Goal: Find specific page/section: Find specific page/section

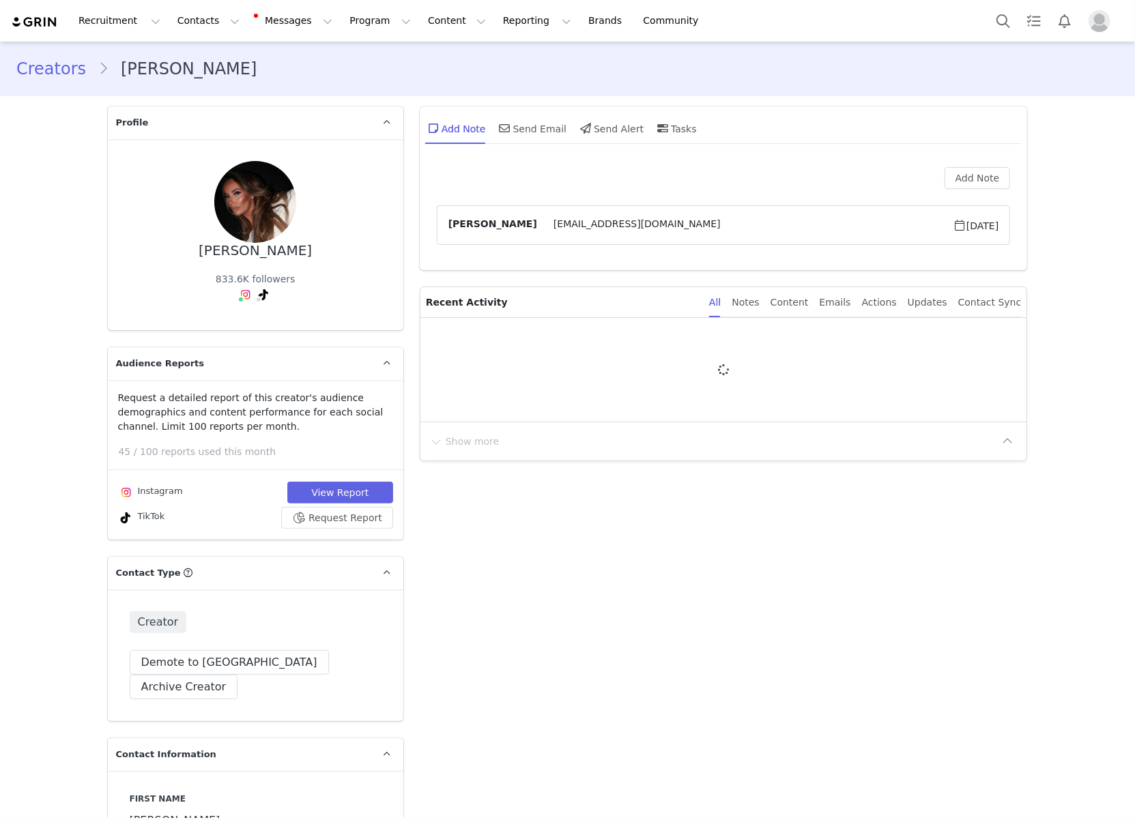
type input "+44 ([GEOGRAPHIC_DATA])"
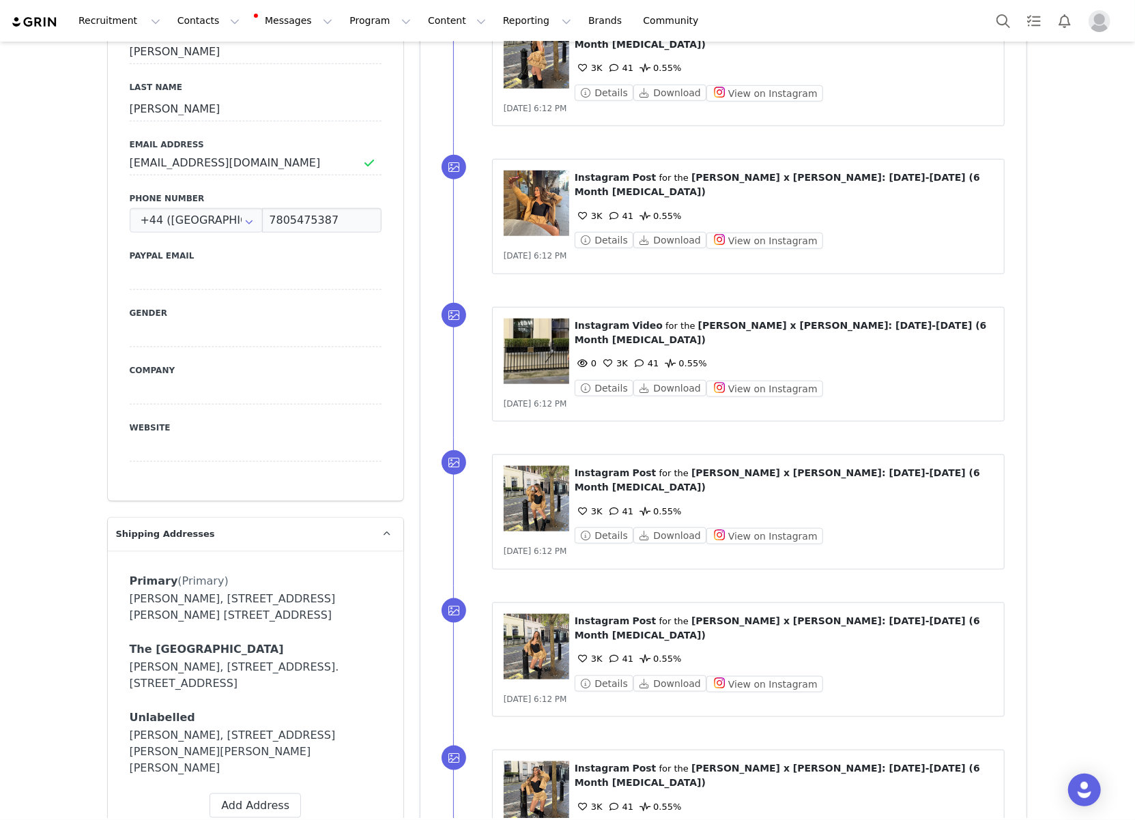
scroll to position [888, 0]
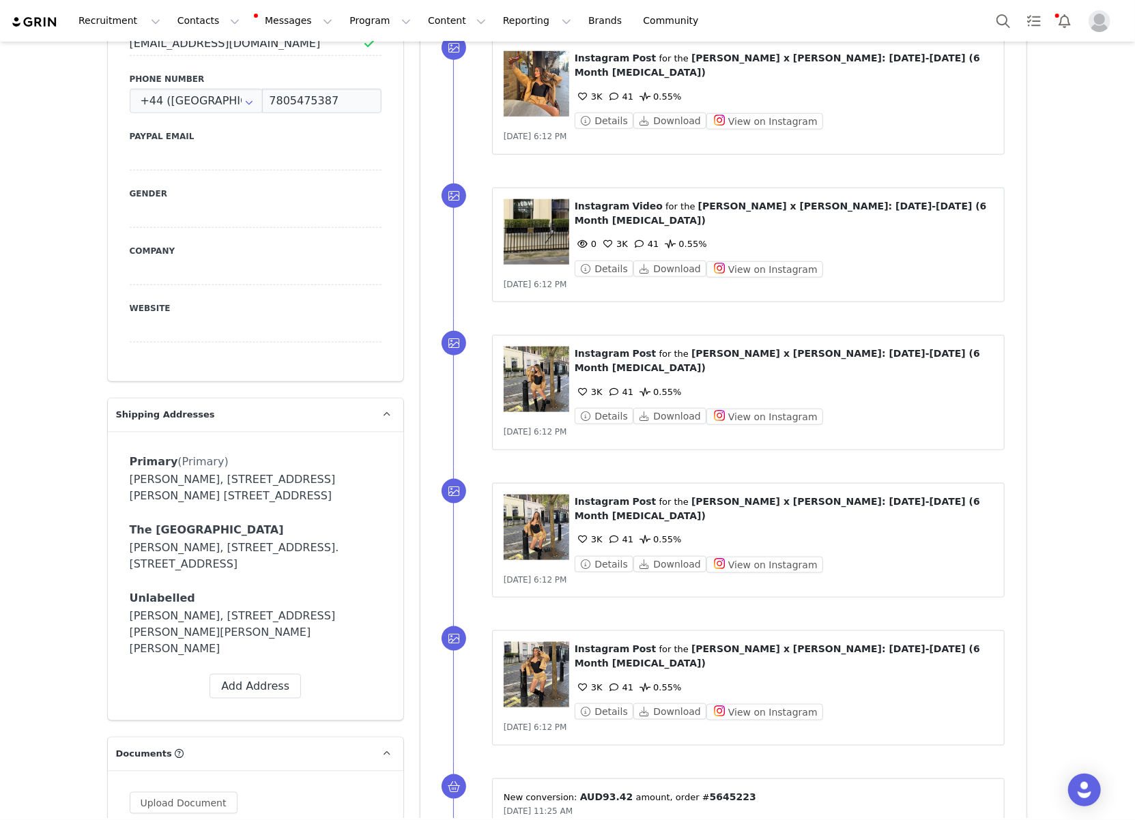
drag, startPoint x: 290, startPoint y: 467, endPoint x: 110, endPoint y: 458, distance: 180.3
click at [110, 458] on div "Primary (Primary) Label Primary First Name [PERSON_NAME] Last Name [PERSON_NAME…" at bounding box center [255, 575] width 295 height 289
copy div "[PERSON_NAME], [STREET_ADDRESS][PERSON_NAME] [STREET_ADDRESS]"
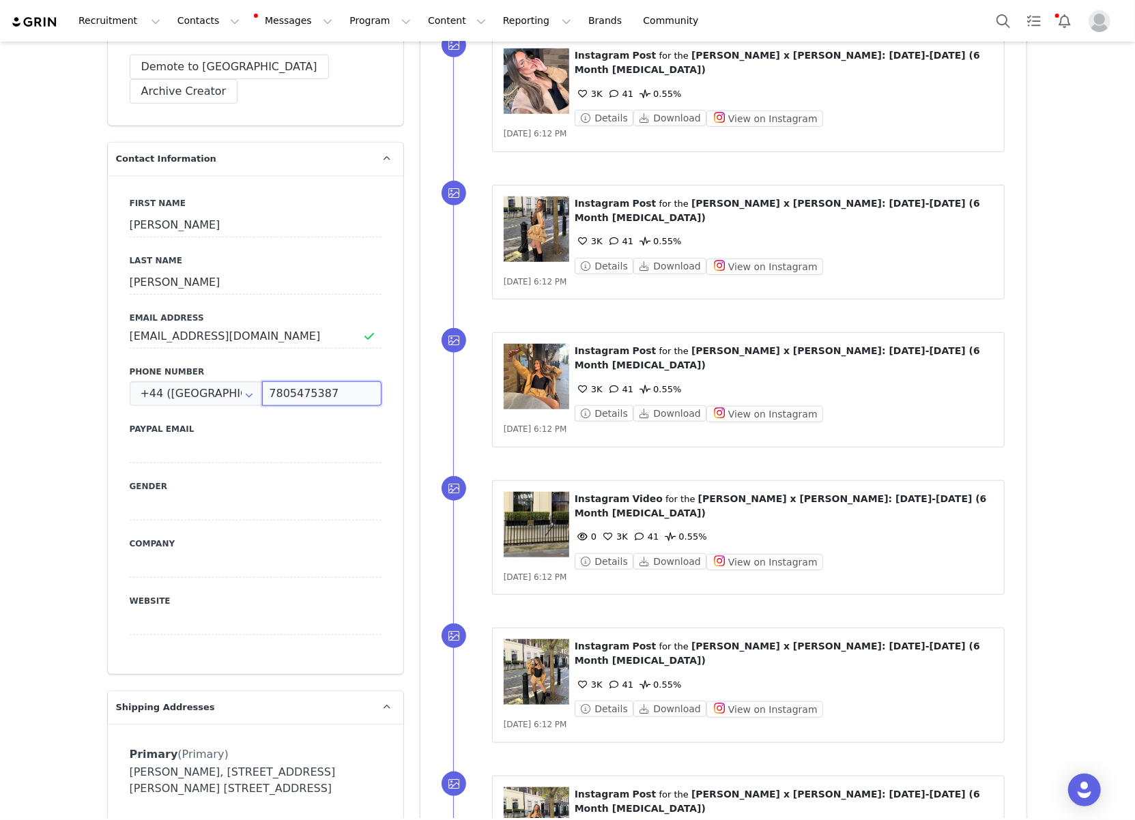
click at [303, 381] on input "7805475387" at bounding box center [321, 393] width 119 height 25
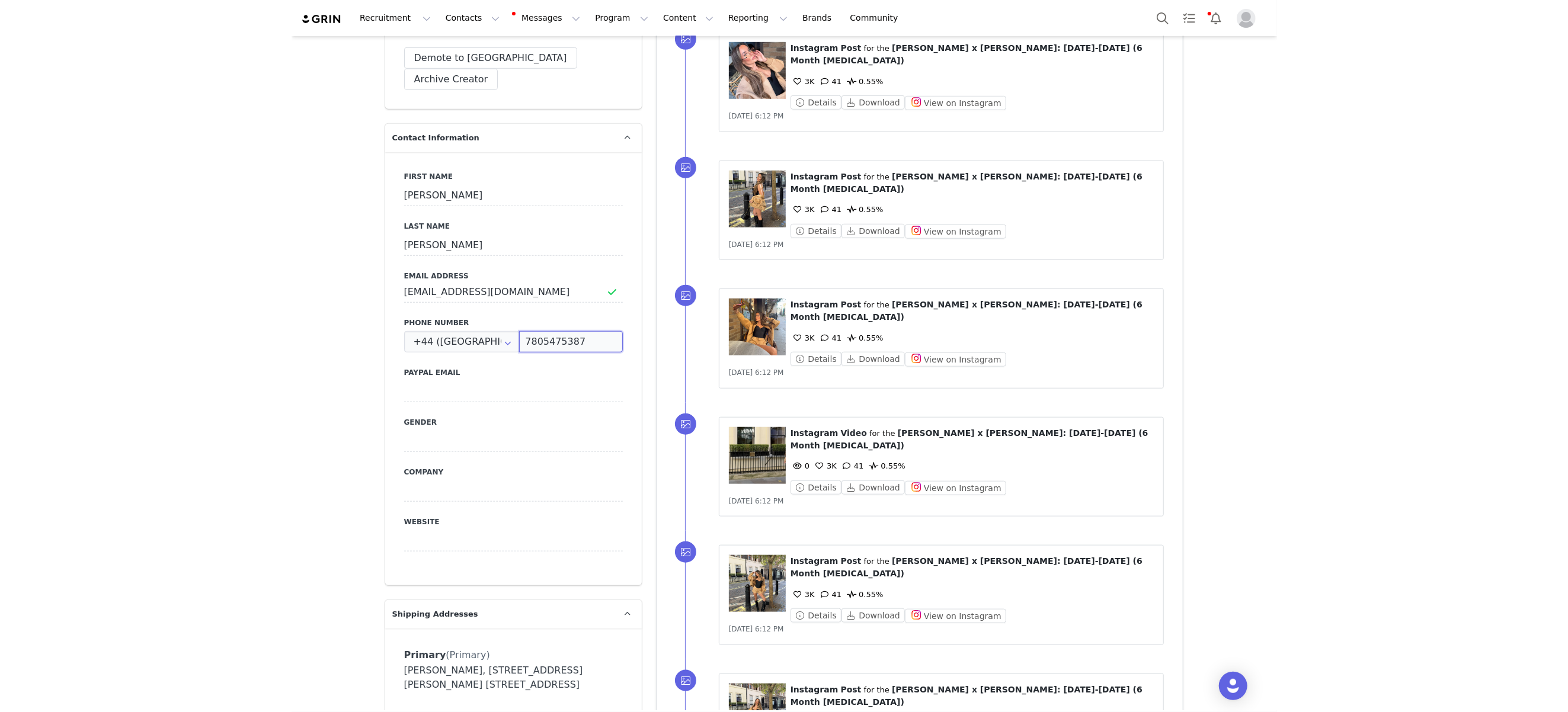
scroll to position [519, 0]
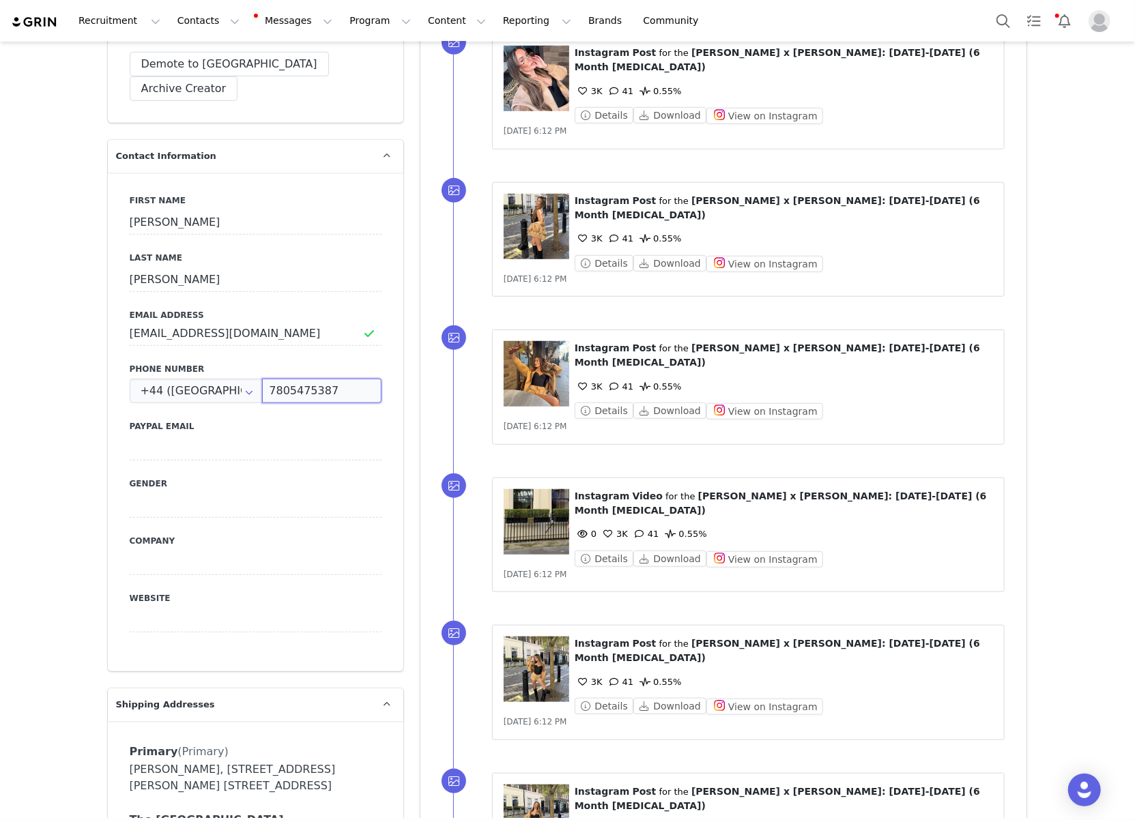
click at [303, 379] on input "7805475387" at bounding box center [321, 391] width 119 height 25
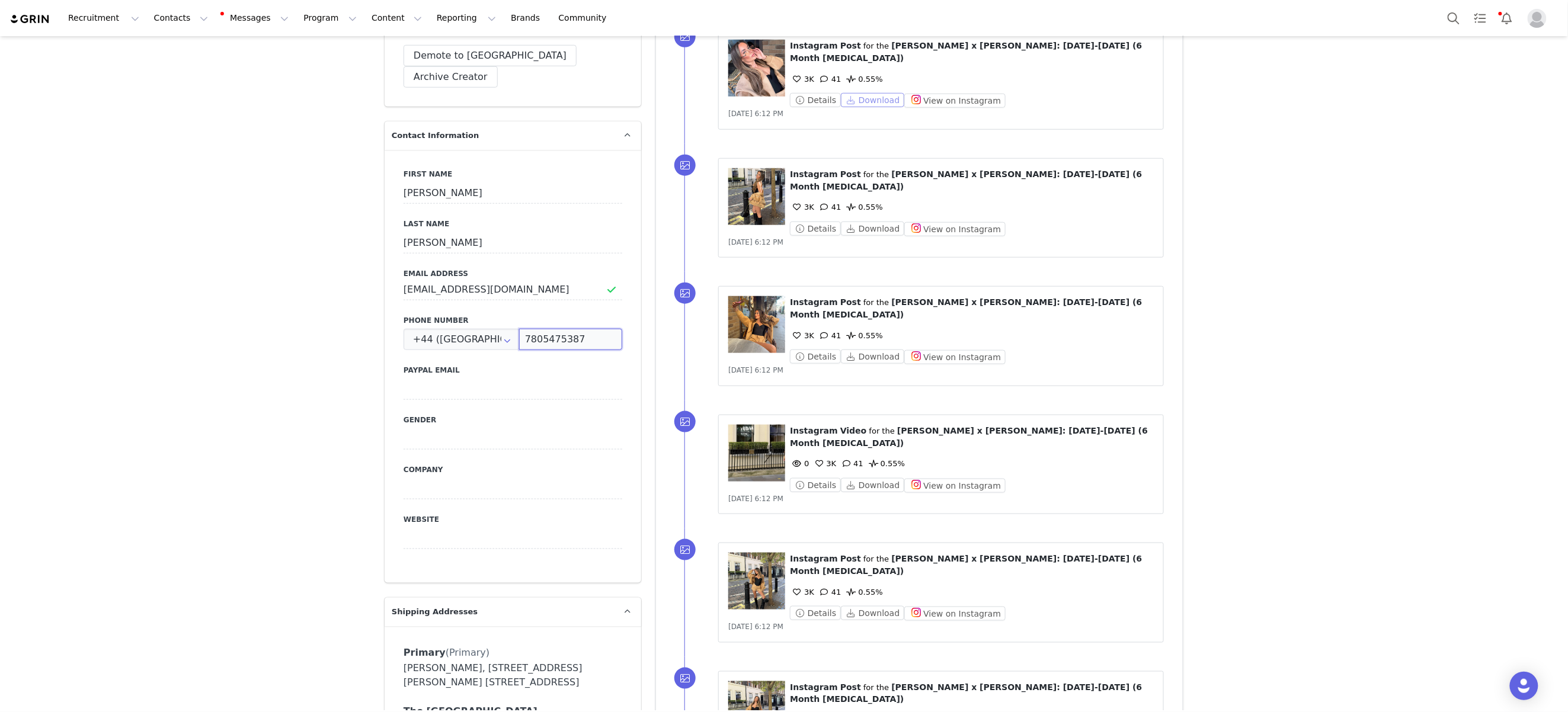
scroll to position [0, 0]
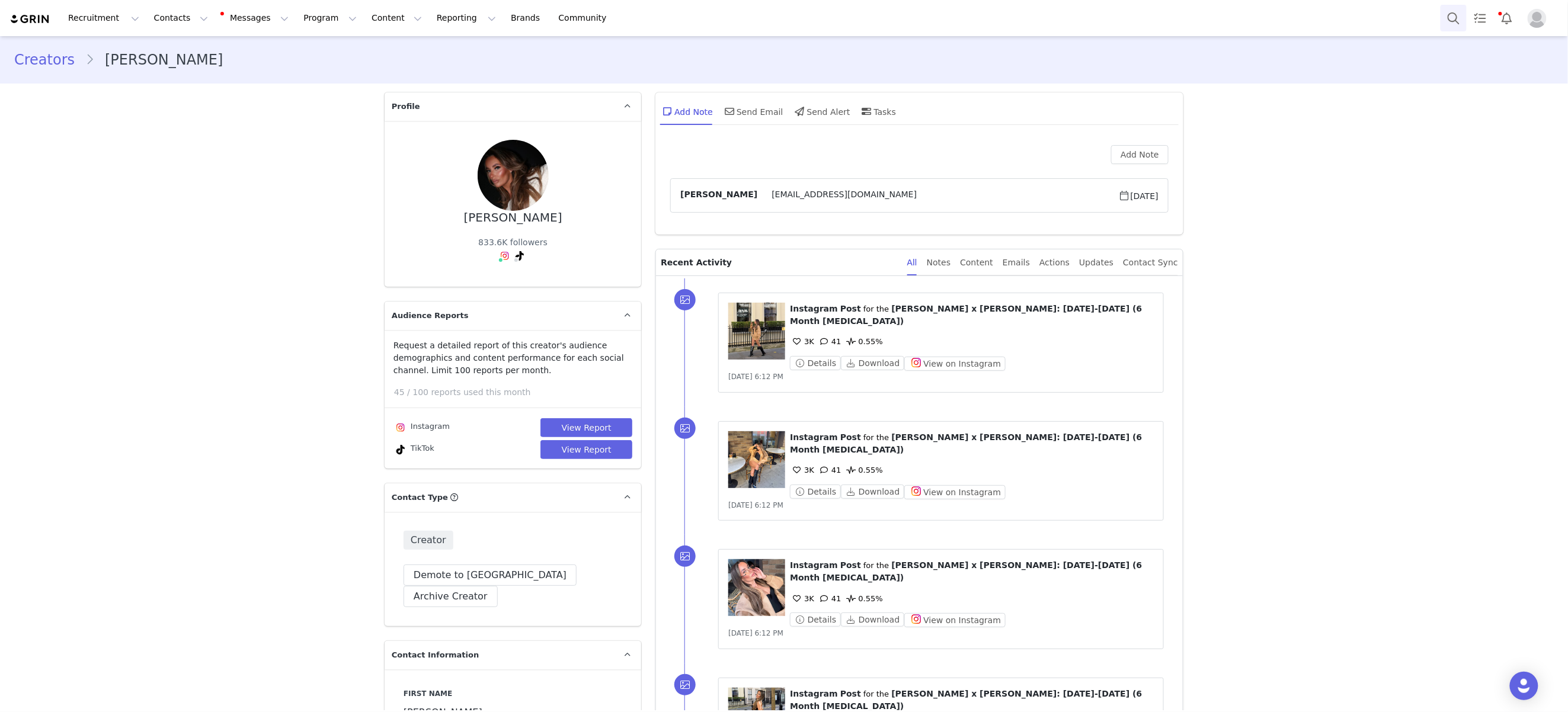
click at [985, 19] on button "Search" at bounding box center [1454, 17] width 26 height 27
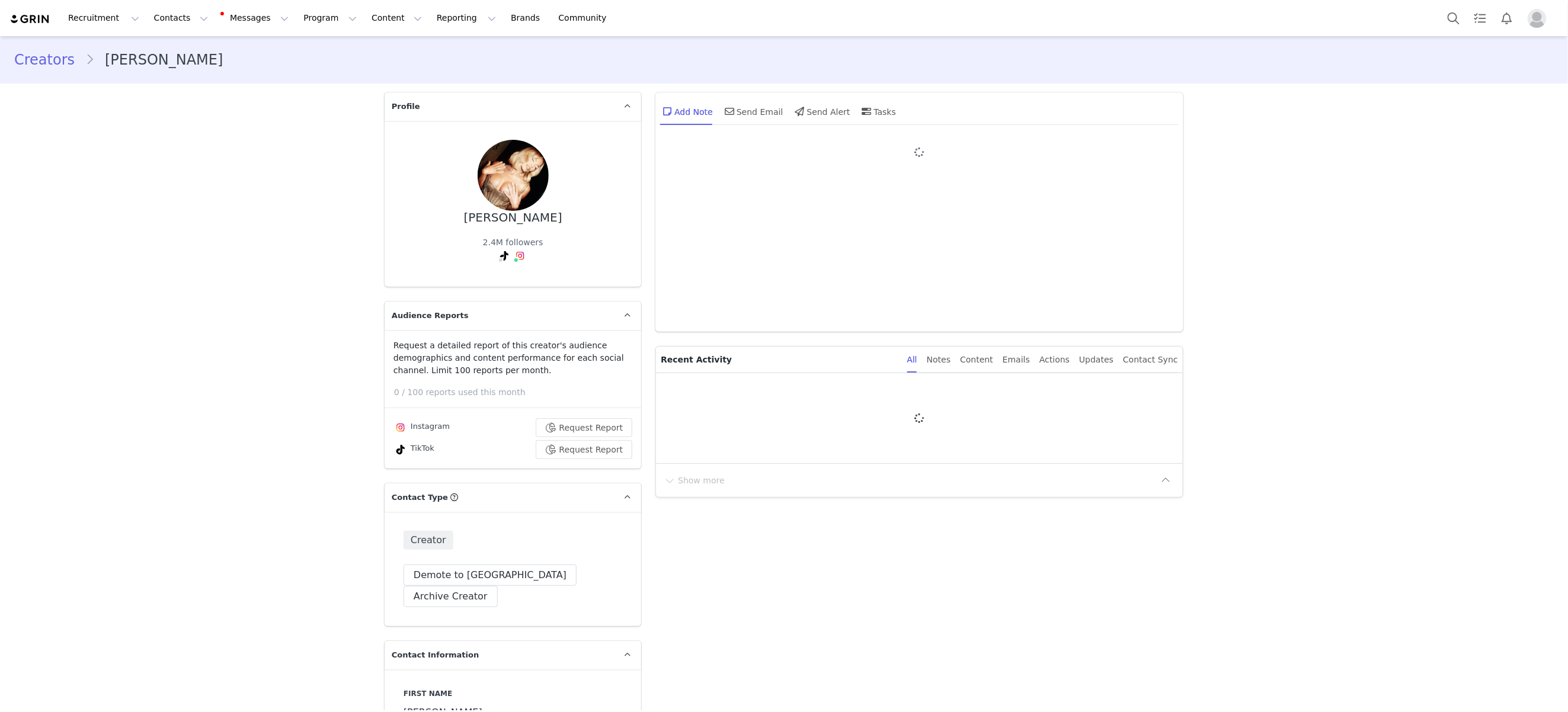
type input "+44 ([GEOGRAPHIC_DATA])"
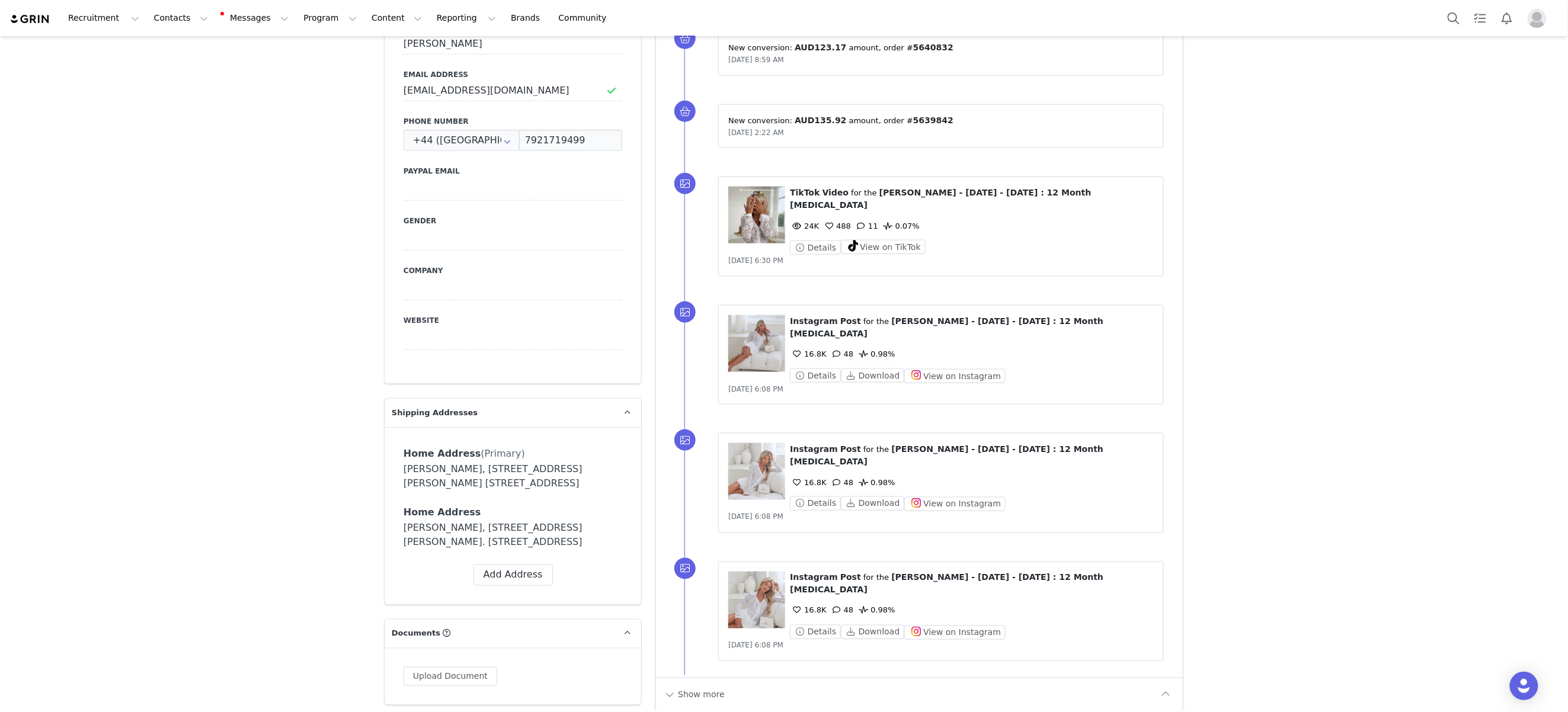
scroll to position [720, 0]
drag, startPoint x: 445, startPoint y: 520, endPoint x: 376, endPoint y: 510, distance: 69.7
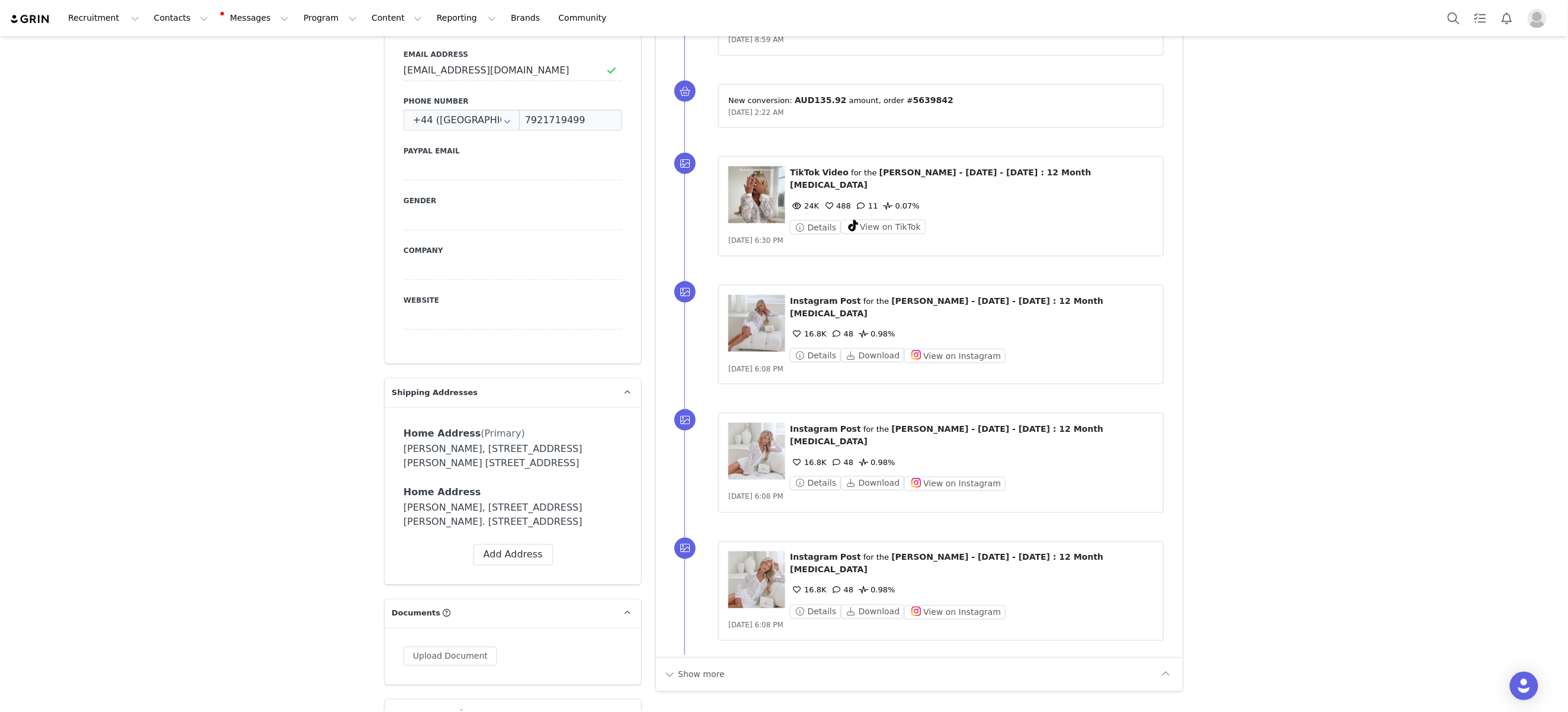
scroll to position [760, 0]
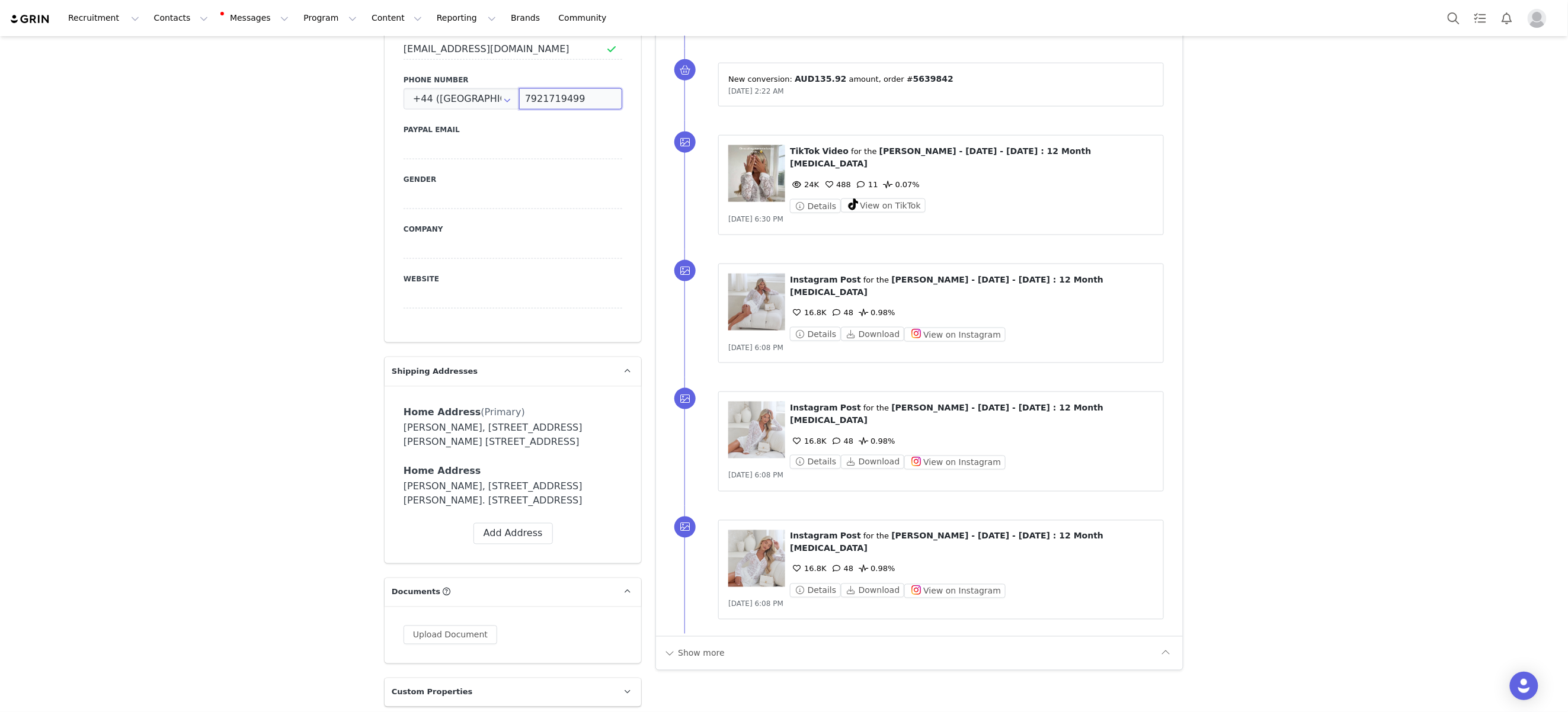
click at [555, 89] on input "7921719499" at bounding box center [571, 99] width 103 height 22
paste input "Molly Smith, 417 Higham Common Road. Higham, S75 1PQ United Kingdom"
type input "Molly Smith, 417 Higham Common Road. Higham, S75 1PQ United Kingdom"
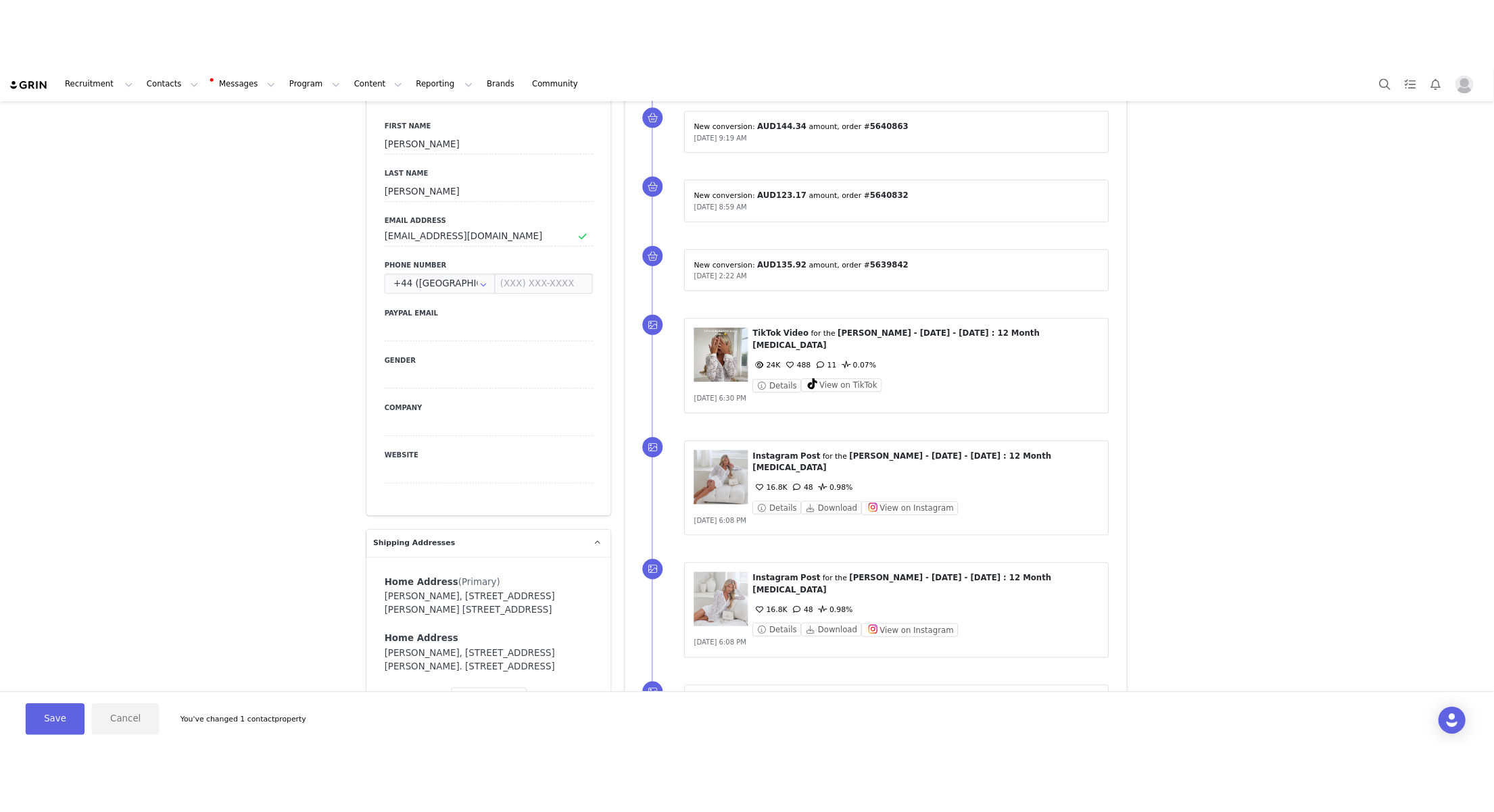
scroll to position [720, 0]
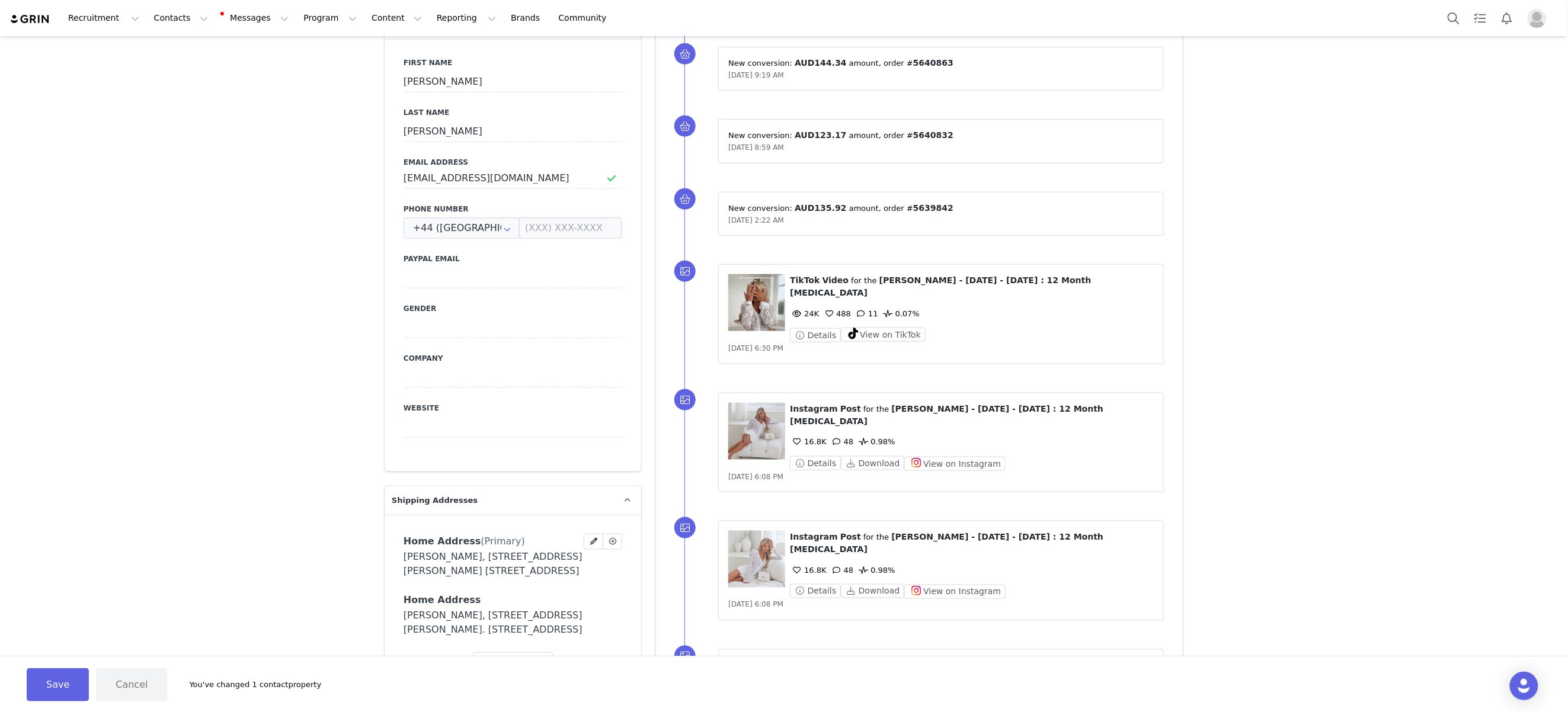
click at [495, 536] on span "(Primary)" at bounding box center [503, 541] width 43 height 11
click at [593, 538] on icon at bounding box center [594, 542] width 7 height 7
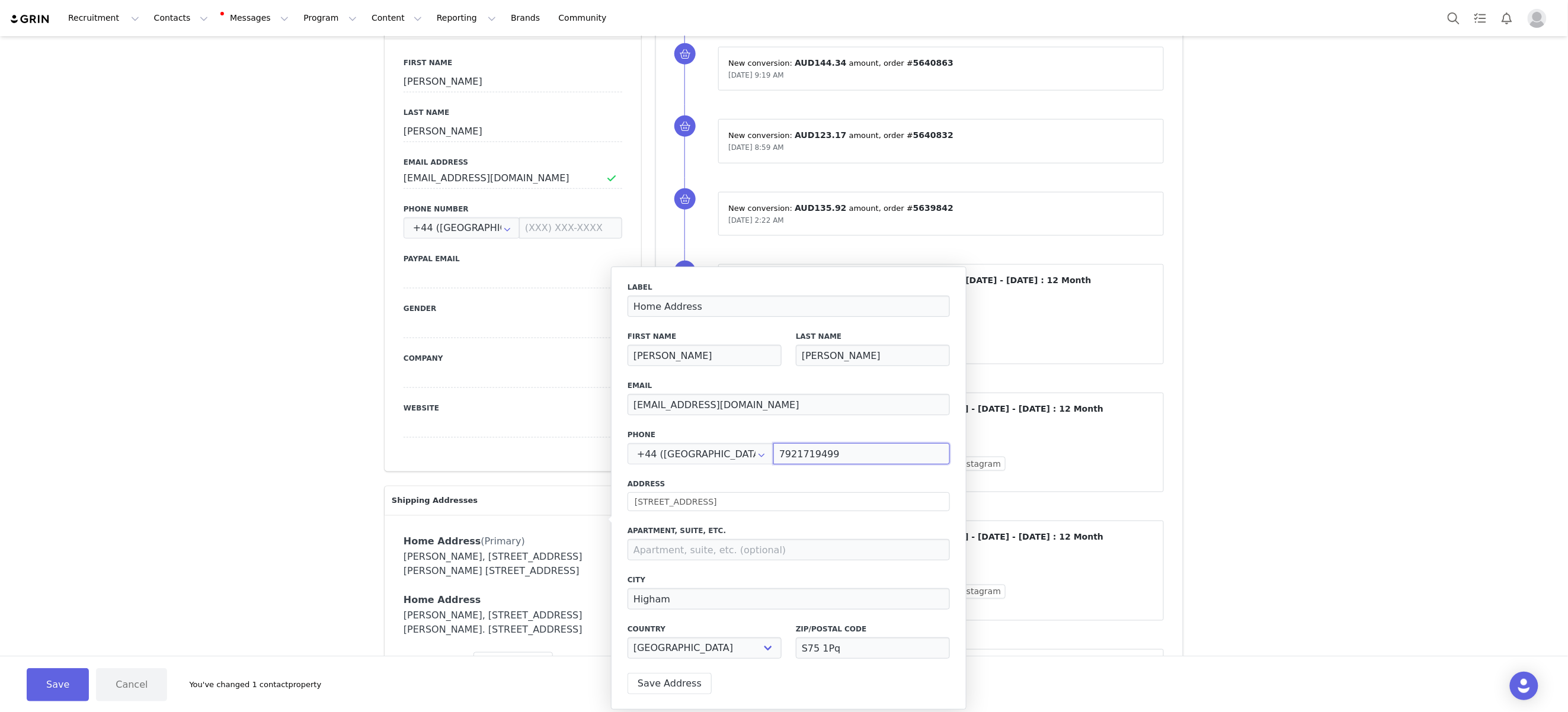
click at [796, 452] on input "7921719499" at bounding box center [861, 453] width 176 height 22
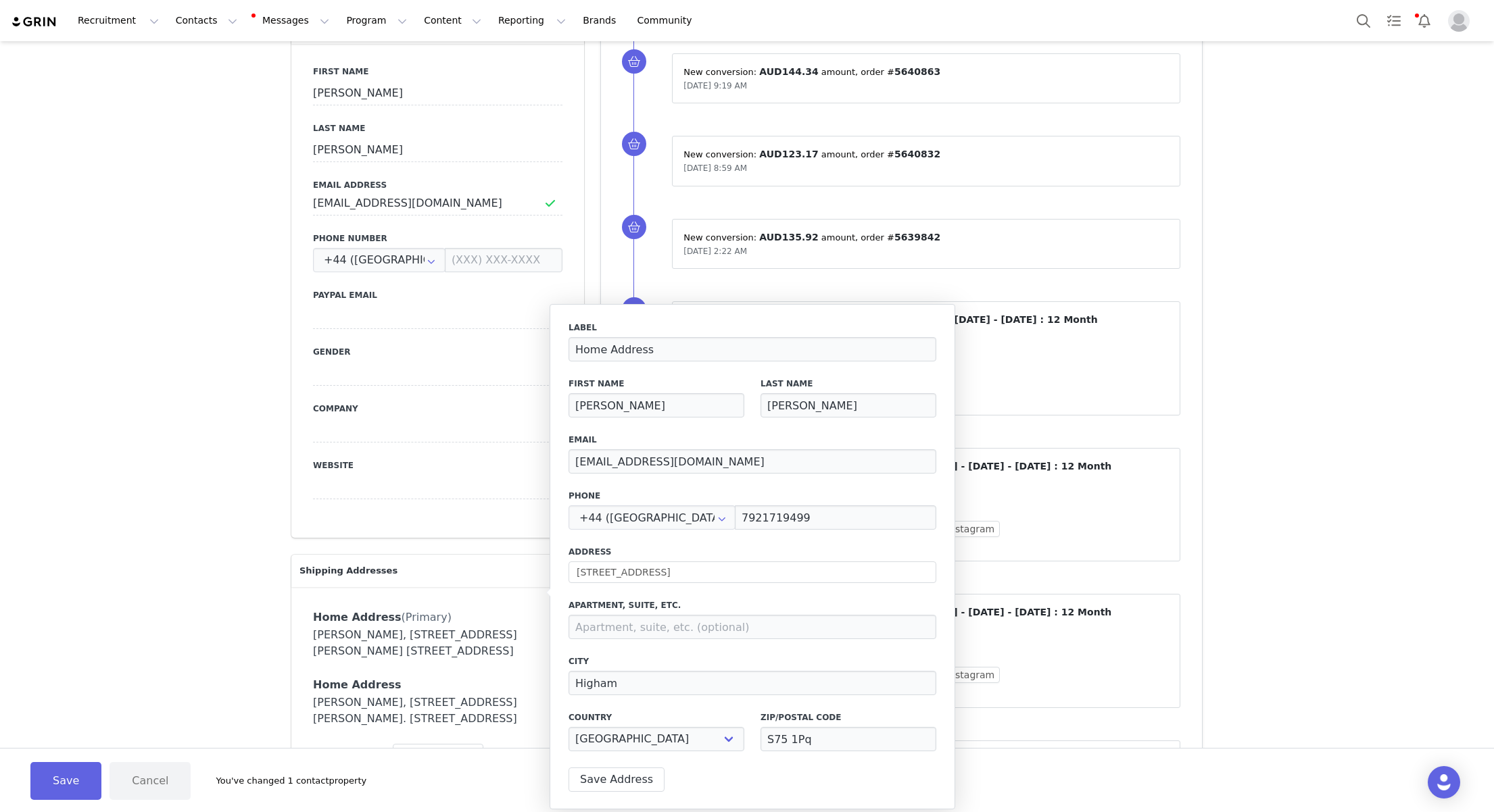
drag, startPoint x: 70, startPoint y: 347, endPoint x: 89, endPoint y: 335, distance: 22.5
